Goal: Task Accomplishment & Management: Manage account settings

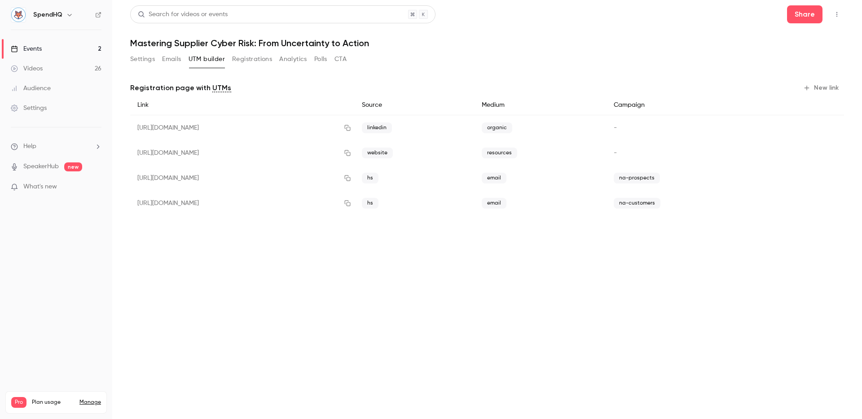
click at [145, 57] on button "Settings" at bounding box center [142, 59] width 25 height 14
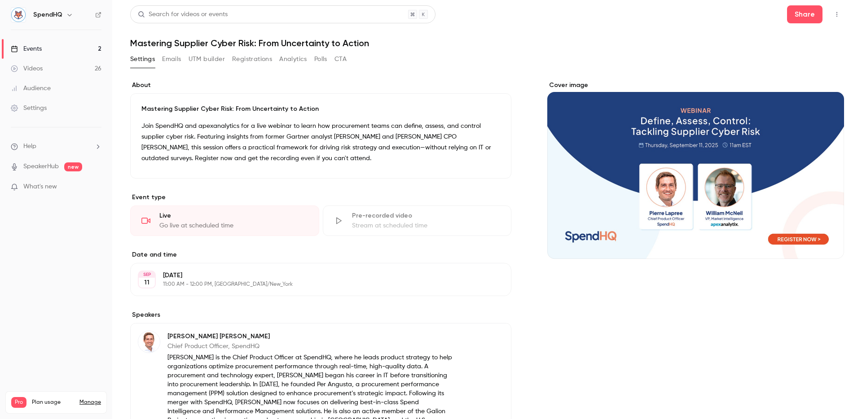
click at [436, 36] on header "Search for videos or events Share Mastering Supplier Cyber Risk: From Uncertain…" at bounding box center [487, 26] width 714 height 43
click at [178, 57] on button "Emails" at bounding box center [171, 59] width 19 height 14
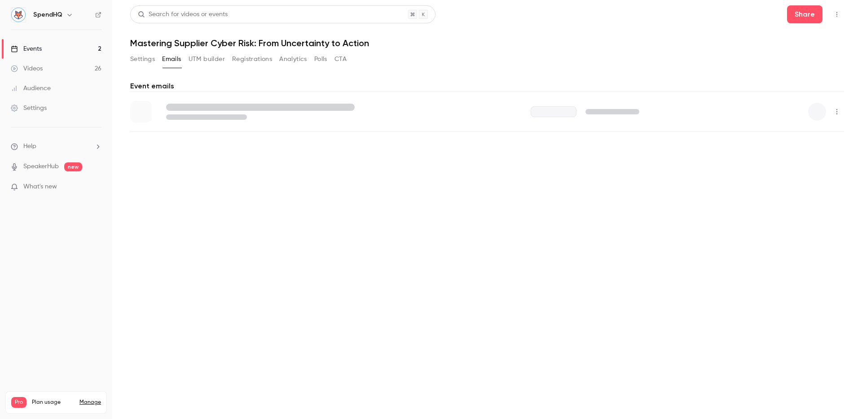
click at [150, 62] on button "Settings" at bounding box center [142, 59] width 25 height 14
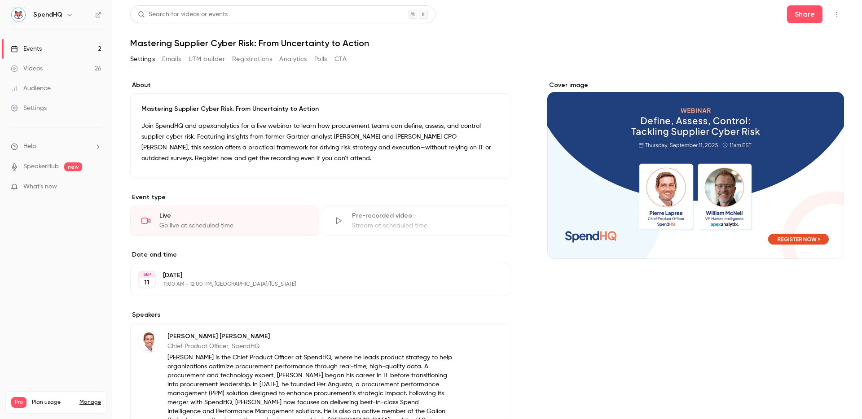
click at [248, 63] on button "Registrations" at bounding box center [252, 59] width 40 height 14
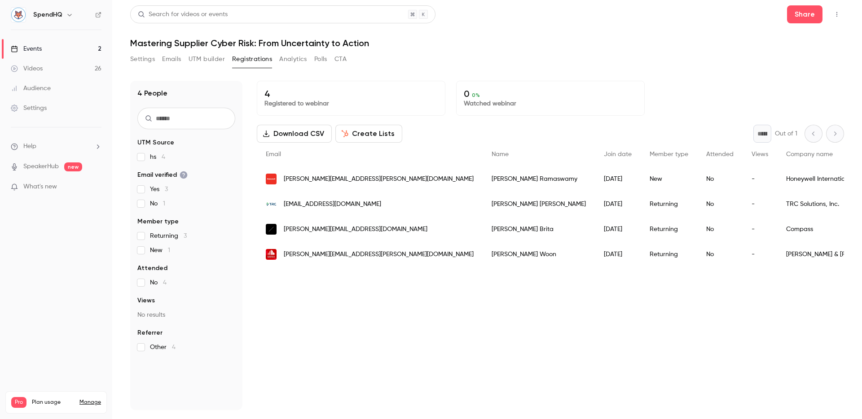
click at [442, 53] on div "Settings Emails UTM builder Registrations Analytics Polls CTA" at bounding box center [487, 61] width 714 height 18
